Goal: Task Accomplishment & Management: Complete application form

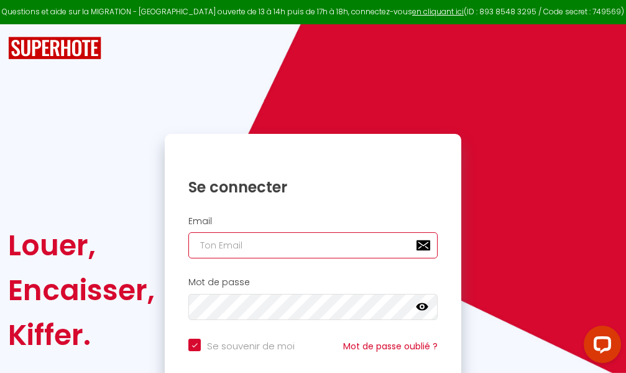
click at [267, 242] on input "email" at bounding box center [312, 245] width 249 height 26
type input "m"
checkbox input "true"
type input "ma"
checkbox input "true"
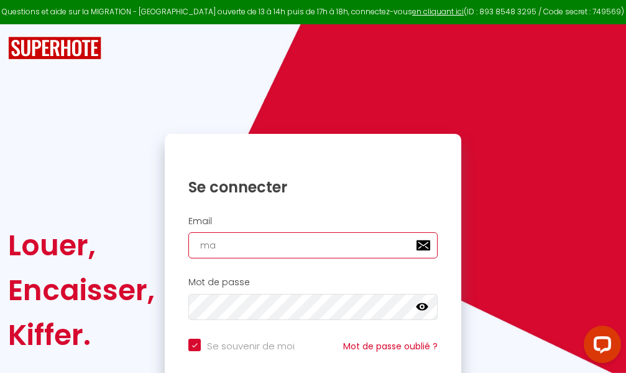
type input "mar"
checkbox input "true"
type input "marc"
checkbox input "true"
type input "marcd"
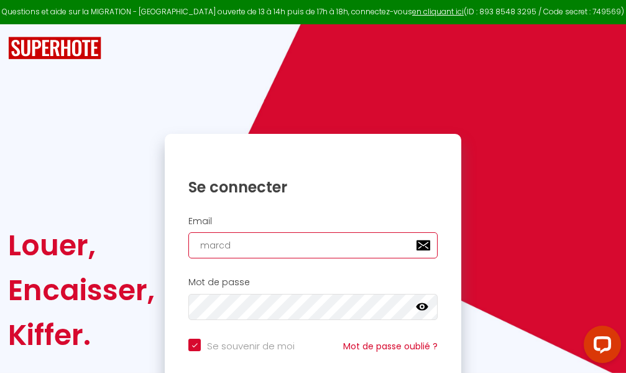
checkbox input "true"
type input "marcdp"
checkbox input "true"
type input "marcdpo"
checkbox input "true"
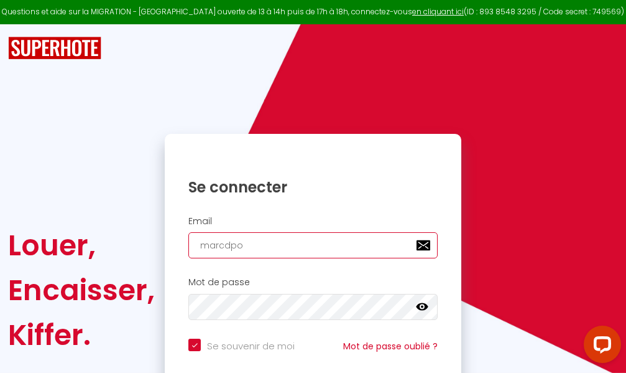
type input "marcdpoz"
checkbox input "true"
type input "marcdpoz."
checkbox input "true"
type input "marcdpoz.l"
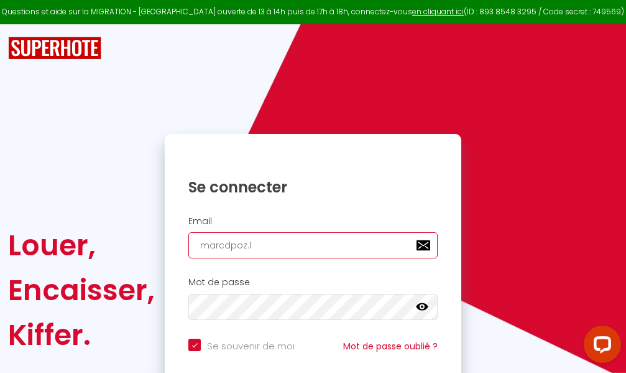
checkbox input "true"
type input "marcdpoz.lo"
checkbox input "true"
type input "marcdpoz.loc"
checkbox input "true"
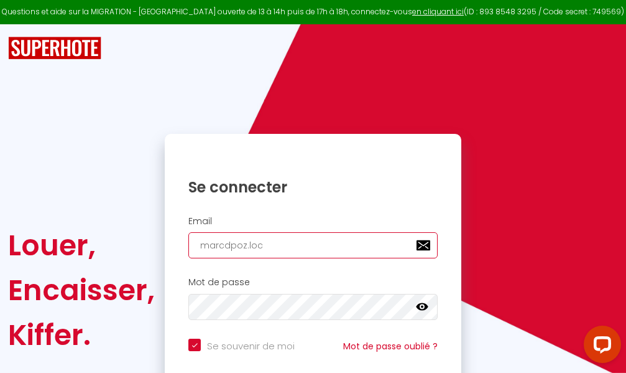
type input "marcdpoz.loca"
checkbox input "true"
type input "marcdpoz.locat"
checkbox input "true"
type input "marcdpoz.locati"
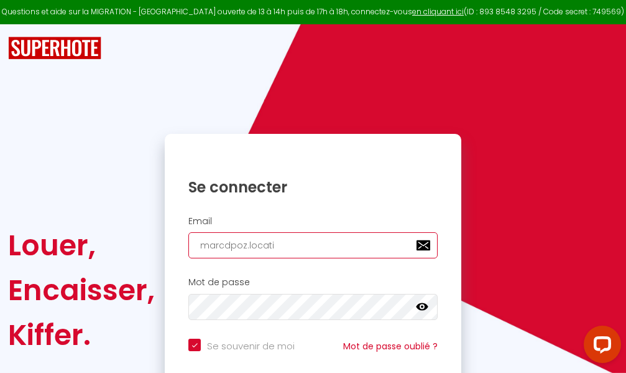
checkbox input "true"
type input "marcdpoz.locatio"
checkbox input "true"
type input "marcdpoz.location"
checkbox input "true"
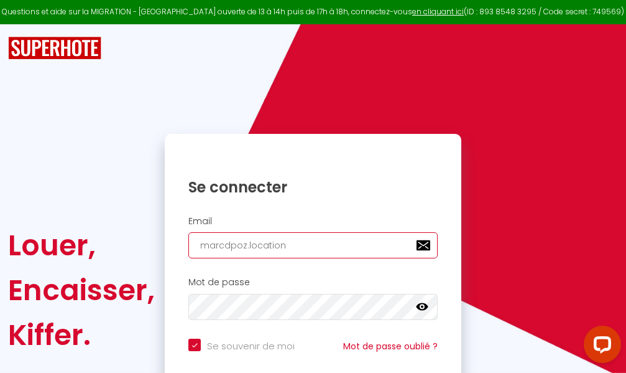
type input "marcdpoz.location@"
checkbox input "true"
type input "marcdpoz.location@g"
checkbox input "true"
type input "marcdpoz.location@gm"
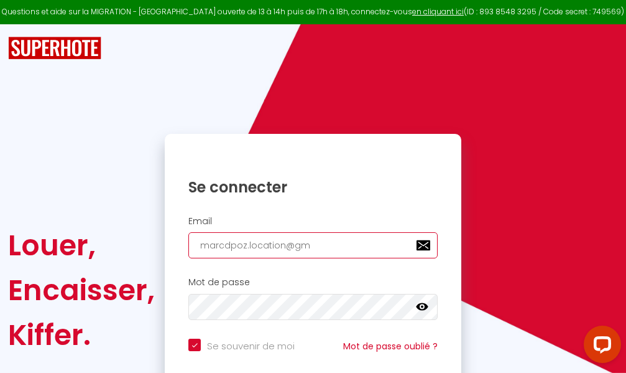
checkbox input "true"
type input "marcdpoz.location@gma"
checkbox input "true"
type input "marcdpoz.location@gmai"
checkbox input "true"
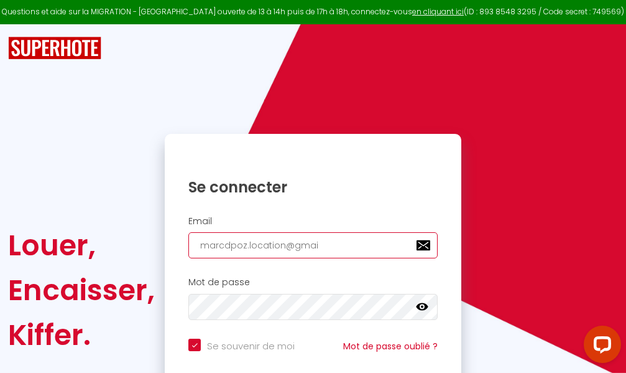
type input "[EMAIL_ADDRESS]"
checkbox input "true"
type input "[EMAIL_ADDRESS]."
checkbox input "true"
type input "marcdpoz.location@gmail.c"
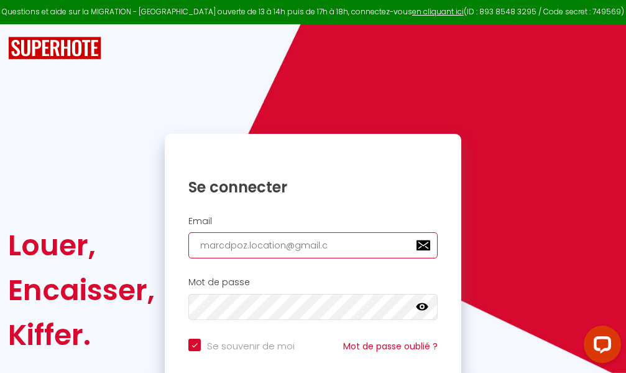
checkbox input "true"
type input "[EMAIL_ADDRESS][DOMAIN_NAME]"
checkbox input "true"
type input "[EMAIL_ADDRESS][DOMAIN_NAME]"
checkbox input "true"
